Goal: Task Accomplishment & Management: Manage account settings

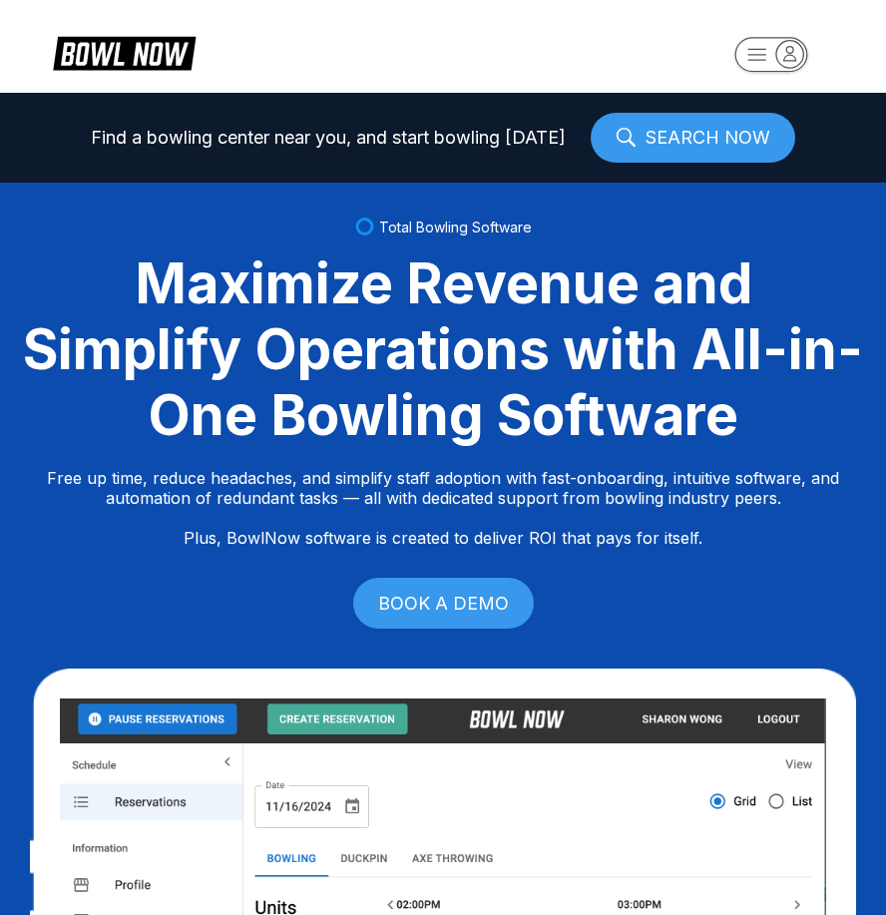
click at [752, 60] on icon "button" at bounding box center [757, 54] width 18 height 11
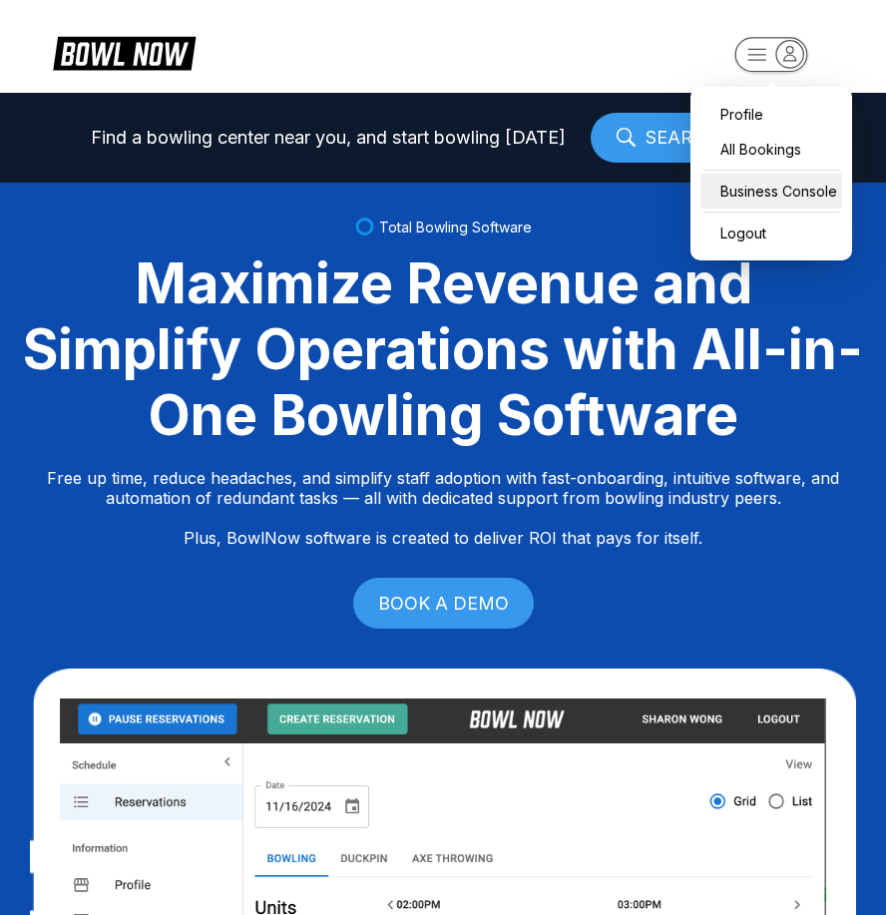
click at [780, 179] on div "Business Console" at bounding box center [771, 191] width 142 height 35
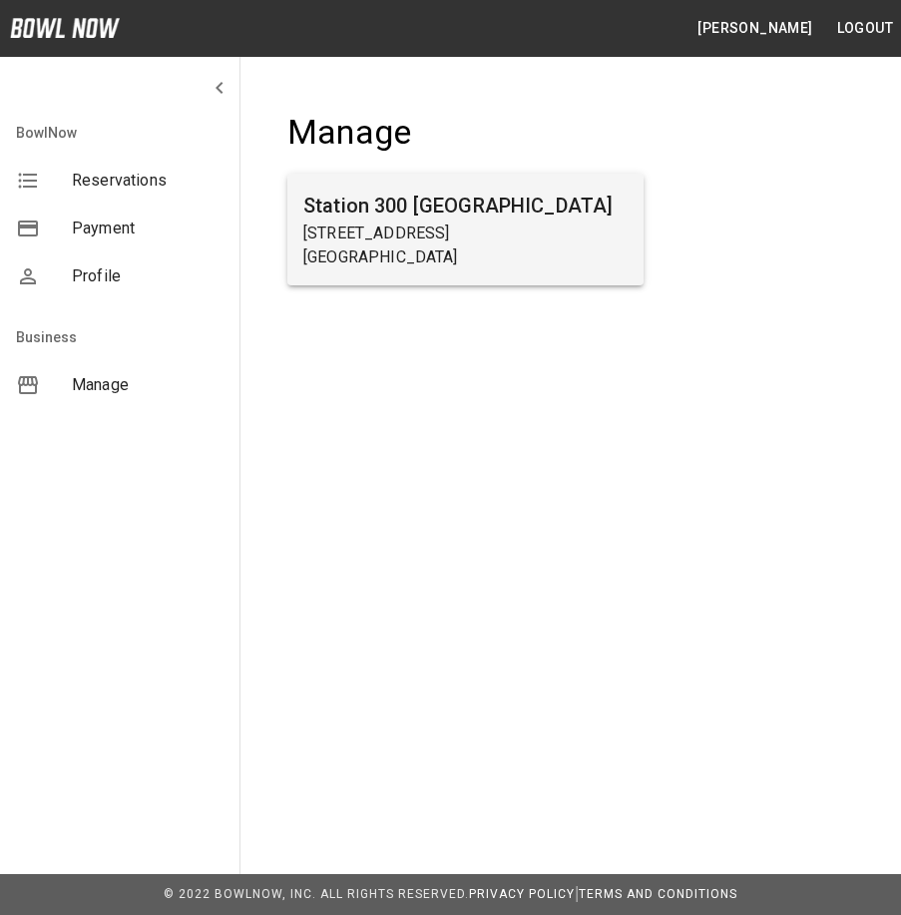
click at [595, 271] on div "Station [GEOGRAPHIC_DATA][STREET_ADDRESS]" at bounding box center [465, 230] width 356 height 112
